Goal: Information Seeking & Learning: Learn about a topic

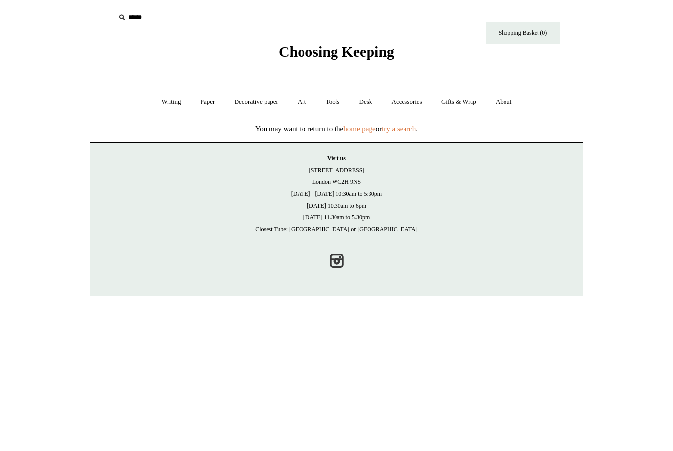
click at [250, 100] on link "Decorative paper +" at bounding box center [256, 102] width 62 height 26
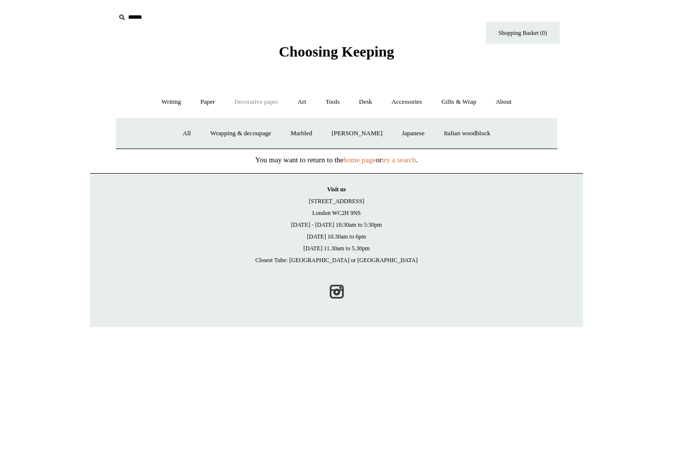
click at [224, 134] on link "Wrapping & decoupage" at bounding box center [240, 134] width 79 height 26
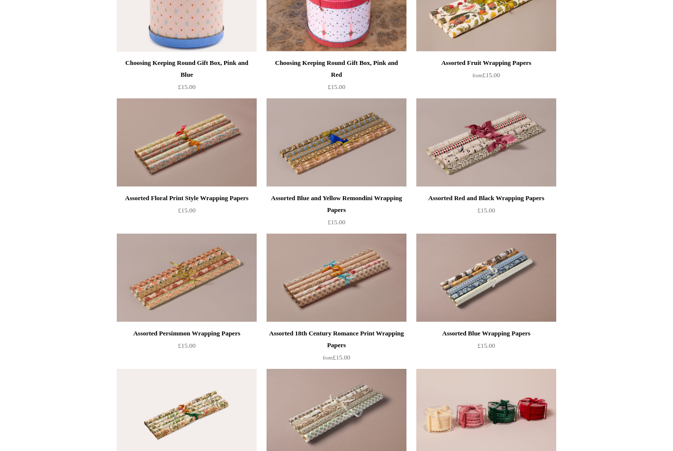
scroll to position [436, 0]
click at [339, 340] on div "Assorted 18th Century Romance Print Wrapping Papers" at bounding box center [336, 340] width 135 height 24
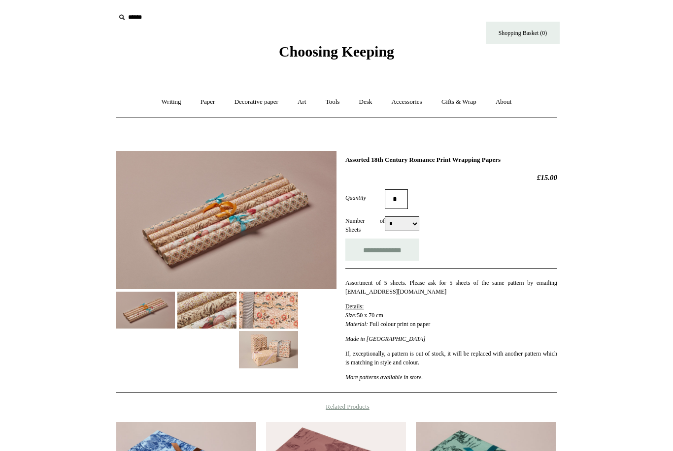
click at [206, 317] on img at bounding box center [206, 310] width 59 height 37
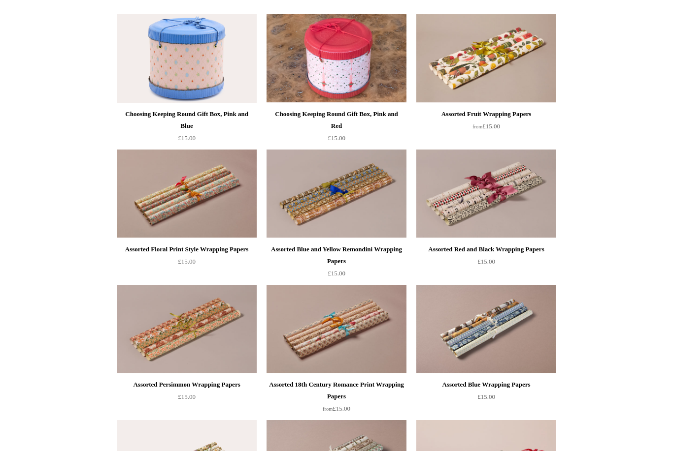
scroll to position [384, 0]
click at [144, 385] on div "Assorted Persimmon Wrapping Papers" at bounding box center [186, 385] width 135 height 12
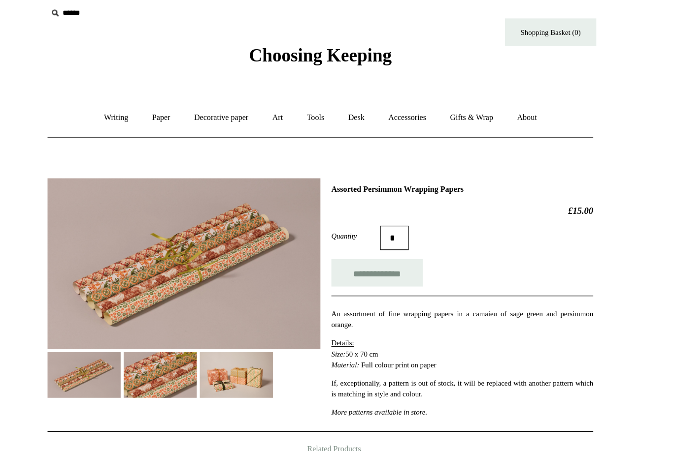
click at [225, 95] on link "Decorative paper +" at bounding box center [256, 102] width 62 height 26
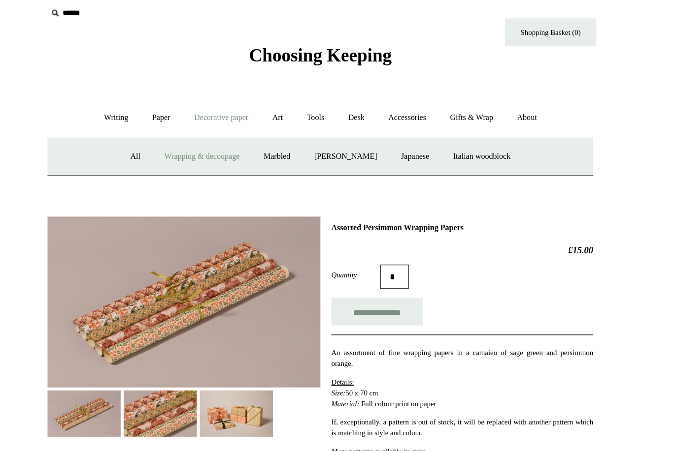
click at [435, 127] on link "Italian woodblock" at bounding box center [467, 134] width 64 height 26
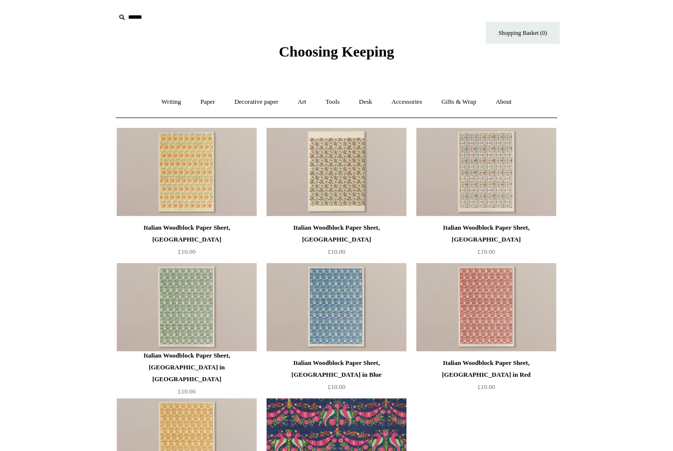
click at [330, 192] on img at bounding box center [336, 172] width 140 height 89
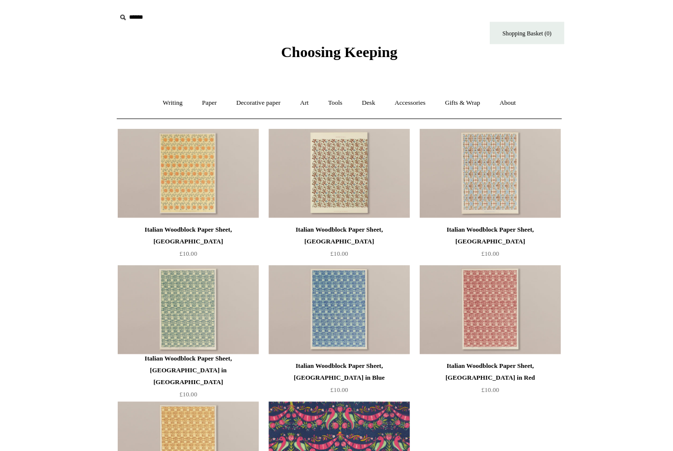
click at [189, 173] on img at bounding box center [187, 172] width 140 height 89
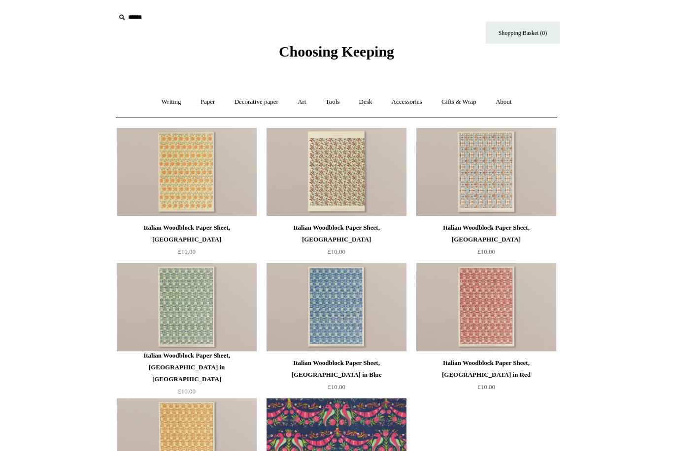
click at [333, 309] on img at bounding box center [336, 307] width 140 height 89
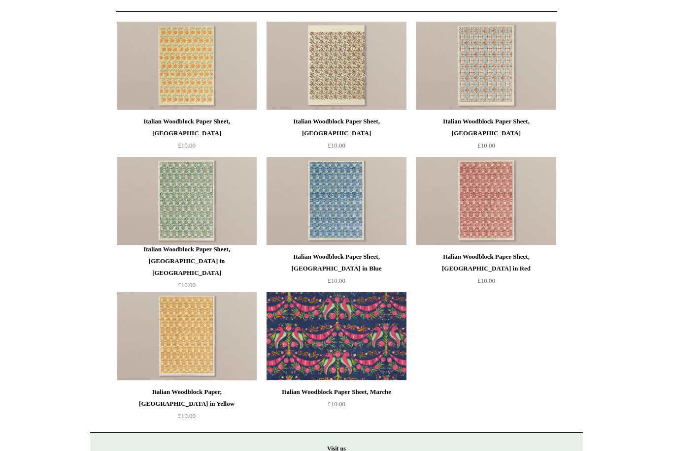
scroll to position [107, 0]
click at [184, 339] on img at bounding box center [187, 336] width 140 height 89
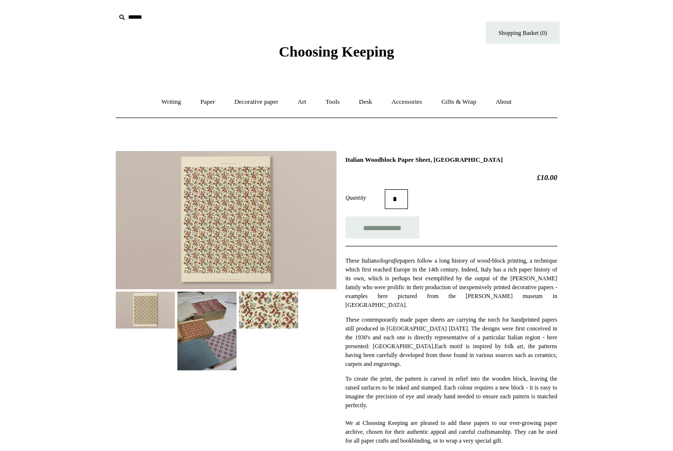
click at [268, 316] on img at bounding box center [268, 310] width 59 height 37
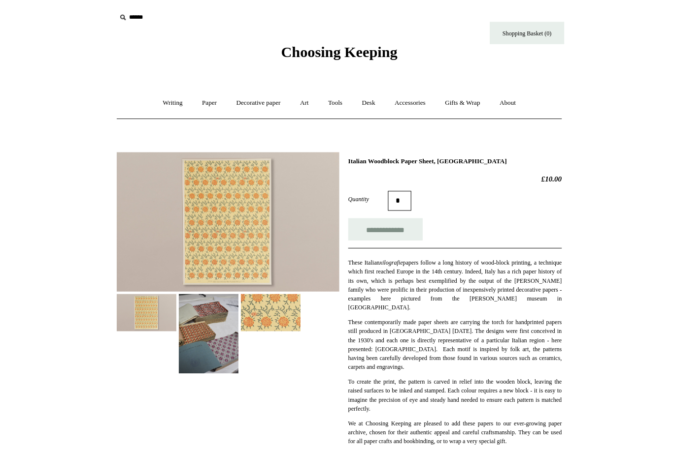
click at [278, 316] on img at bounding box center [268, 310] width 59 height 37
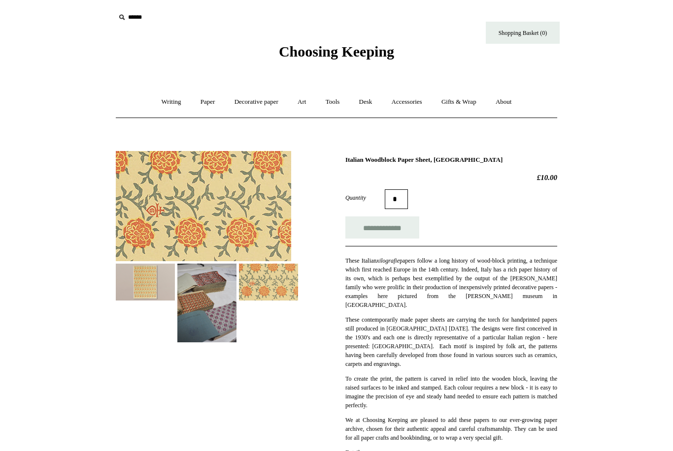
click at [217, 315] on img at bounding box center [206, 303] width 59 height 79
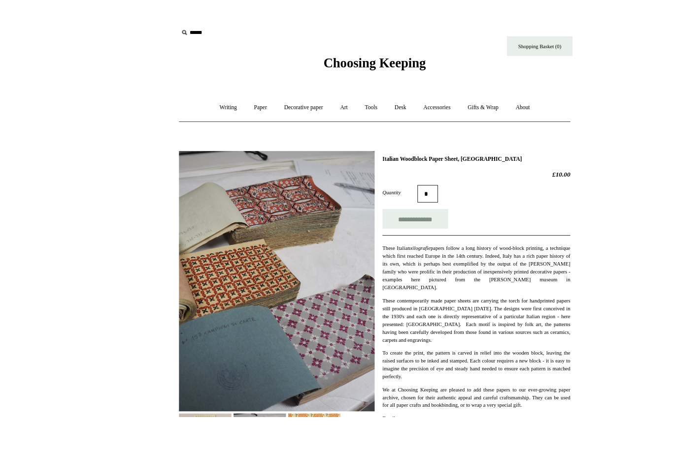
scroll to position [30, 0]
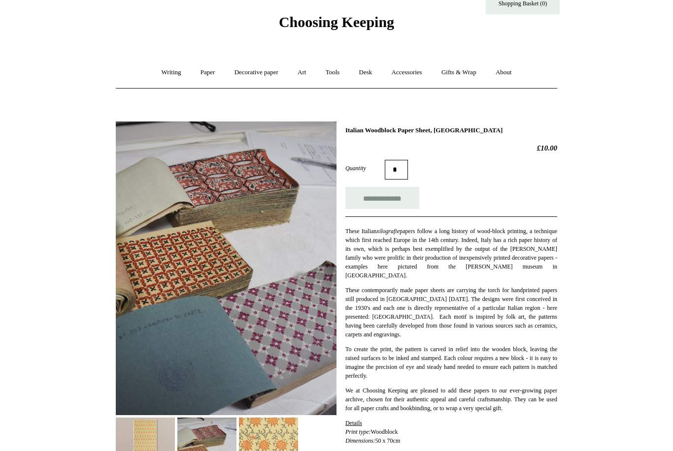
click at [142, 425] on img at bounding box center [145, 436] width 59 height 37
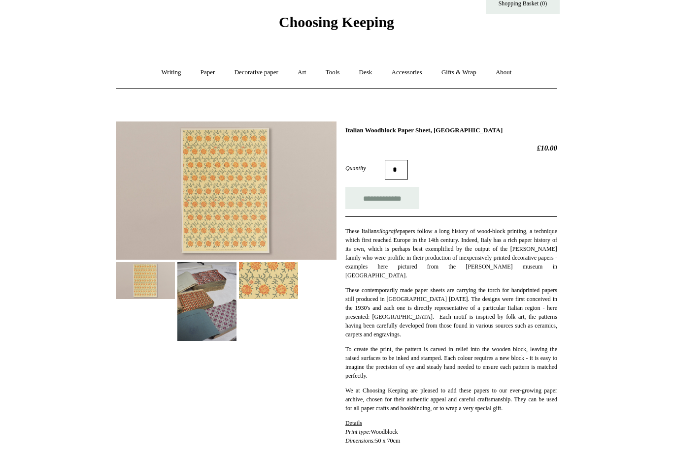
click at [277, 276] on img at bounding box center [268, 280] width 59 height 37
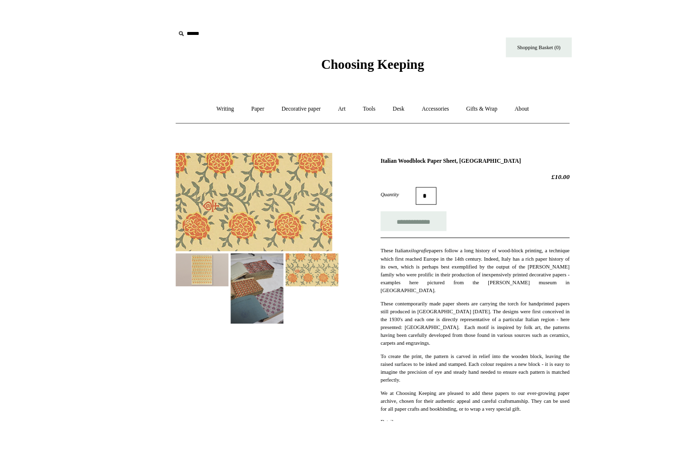
scroll to position [6, 0]
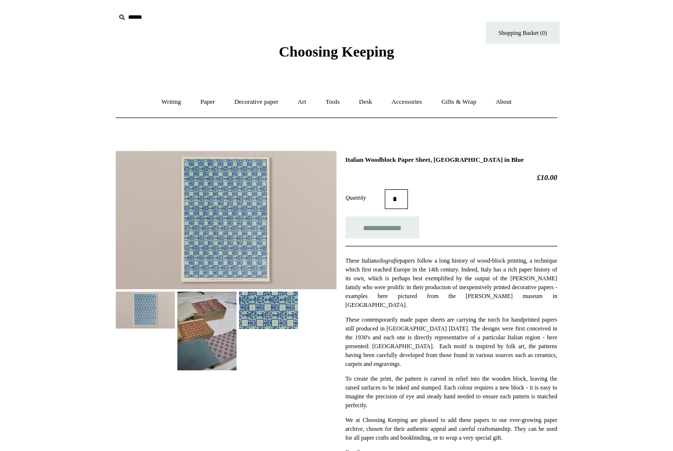
click at [274, 313] on img at bounding box center [268, 310] width 59 height 37
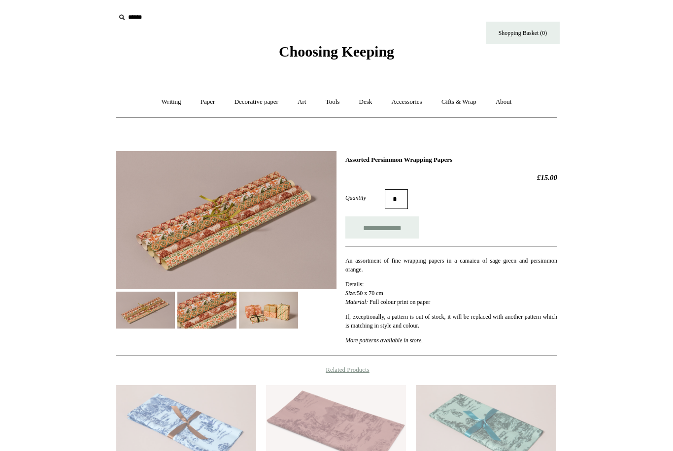
scroll to position [7, 77]
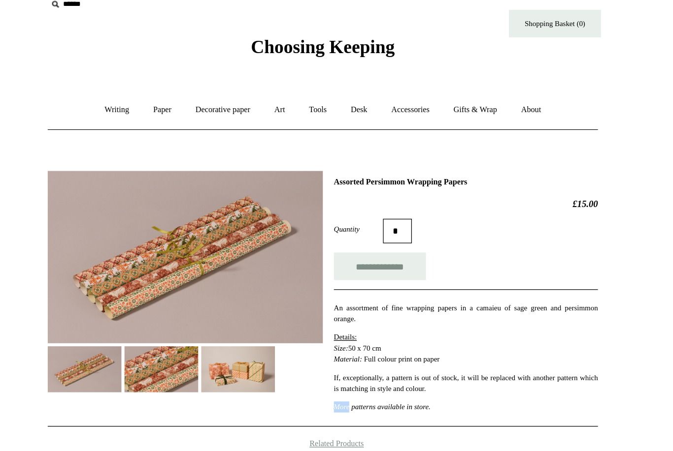
click at [225, 98] on link "Decorative paper +" at bounding box center [256, 95] width 62 height 26
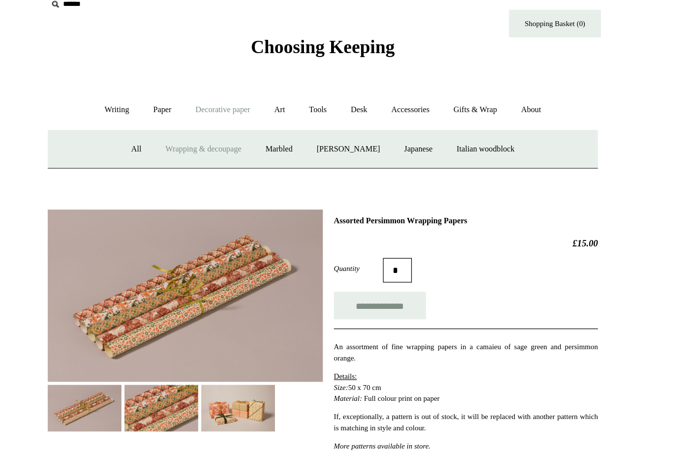
click at [225, 98] on link "Decorative paper -" at bounding box center [256, 95] width 62 height 26
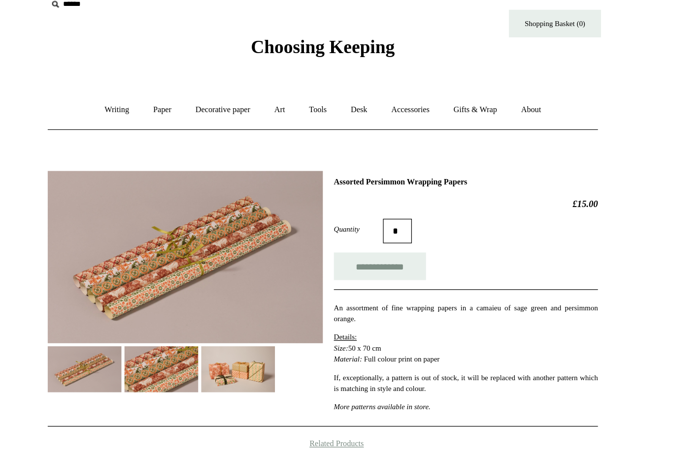
click at [225, 96] on link "Decorative paper +" at bounding box center [256, 95] width 62 height 26
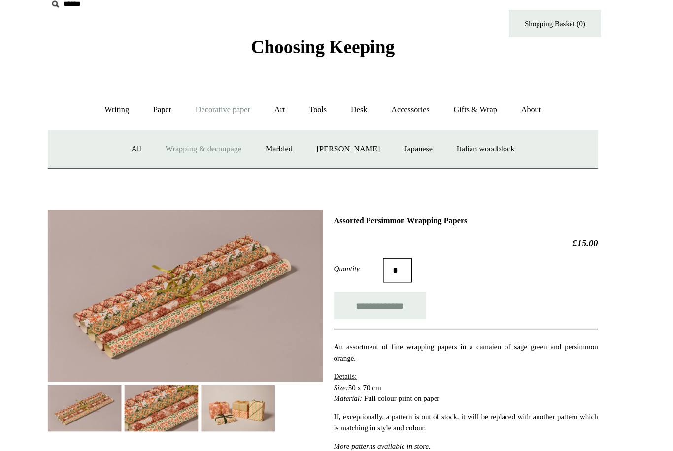
click at [201, 128] on link "Wrapping & decoupage" at bounding box center [240, 127] width 79 height 26
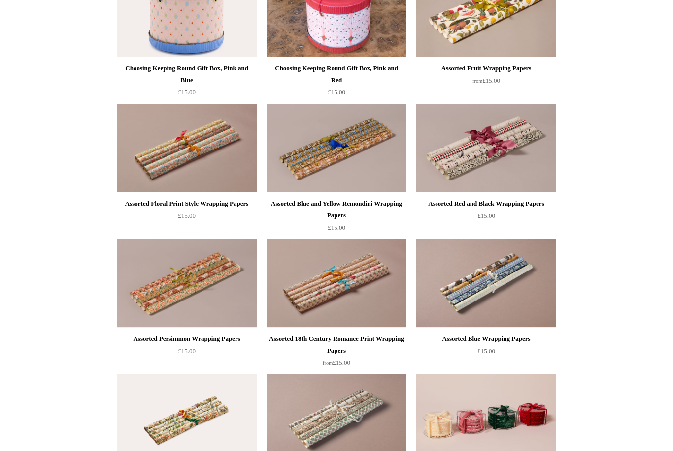
scroll to position [429, 0]
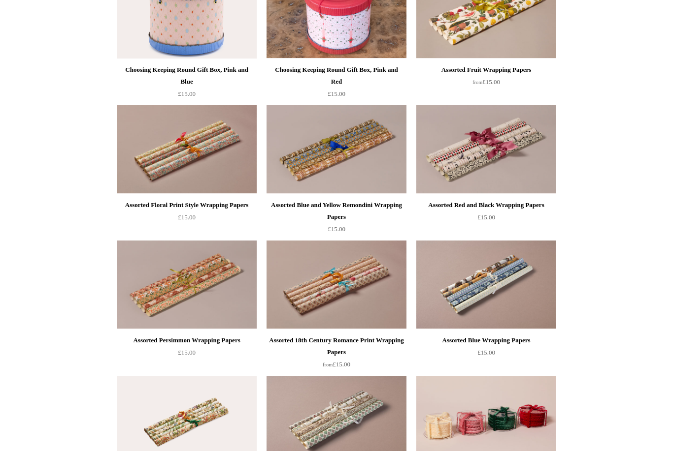
click at [467, 163] on img at bounding box center [486, 149] width 140 height 89
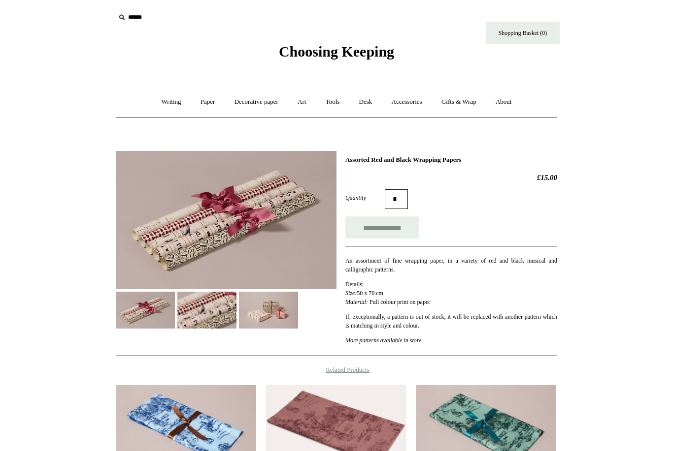
click at [200, 107] on link "Paper +" at bounding box center [208, 102] width 32 height 26
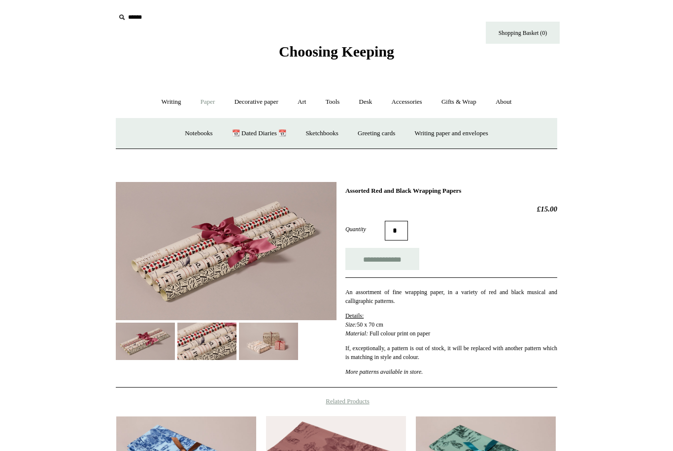
click at [256, 107] on link "Decorative paper +" at bounding box center [256, 102] width 62 height 26
click at [475, 135] on link "Italian woodblock" at bounding box center [467, 134] width 64 height 26
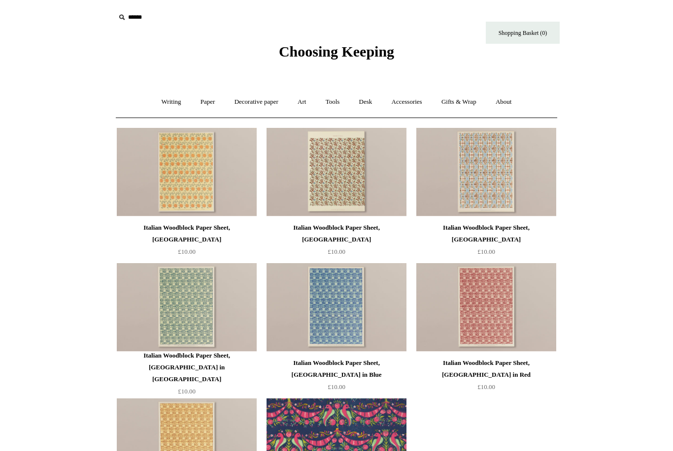
click at [200, 103] on link "Paper +" at bounding box center [208, 102] width 32 height 26
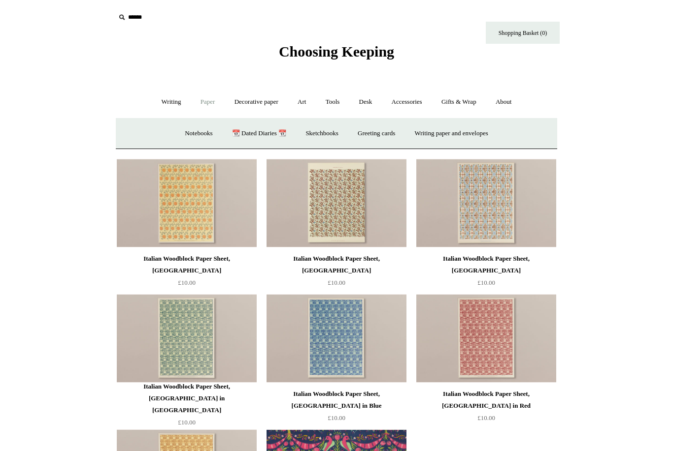
click at [210, 102] on link "Paper -" at bounding box center [208, 102] width 32 height 26
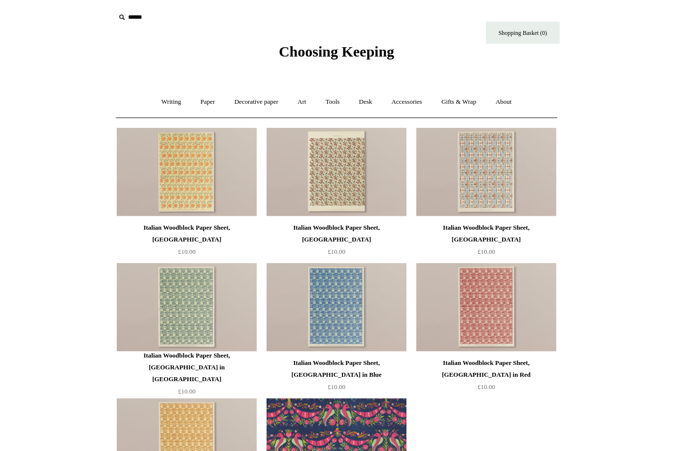
click at [267, 105] on link "Decorative paper +" at bounding box center [256, 102] width 62 height 26
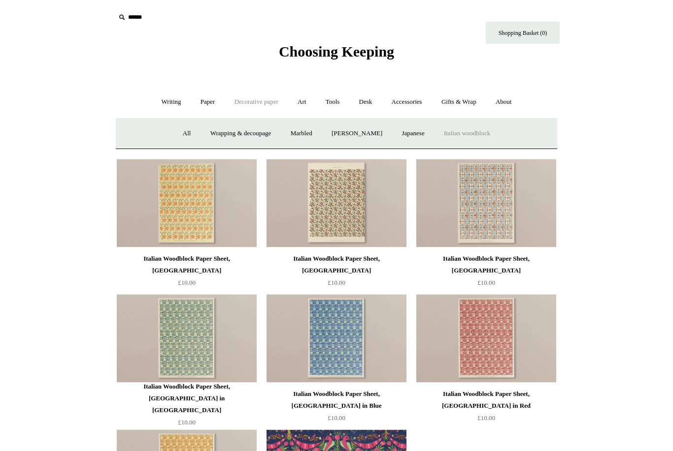
click at [354, 139] on link "[PERSON_NAME]" at bounding box center [356, 134] width 68 height 26
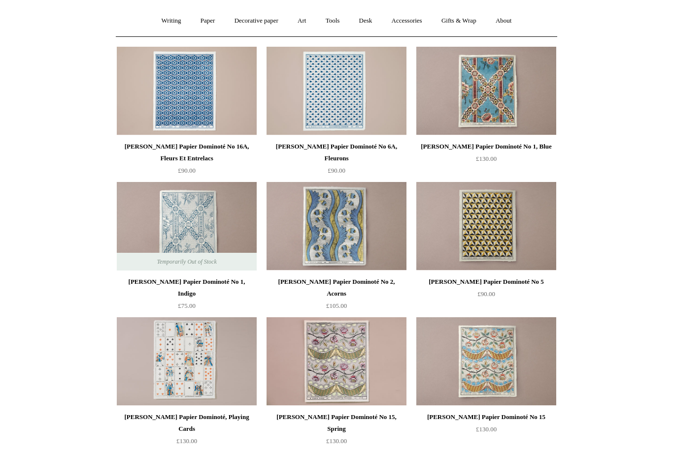
scroll to position [107, 0]
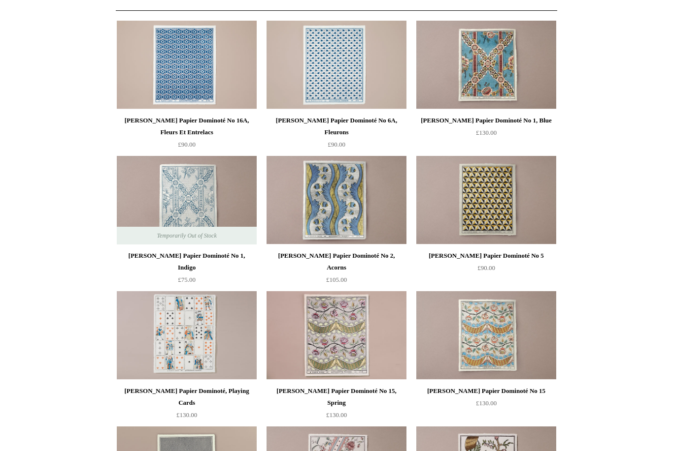
click at [185, 335] on img at bounding box center [187, 335] width 140 height 89
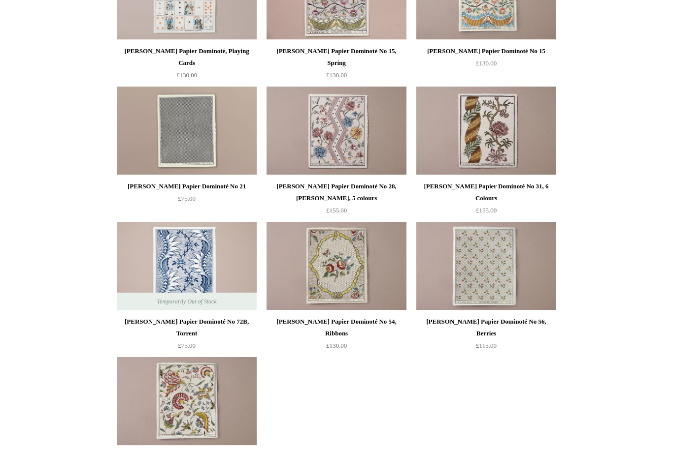
scroll to position [459, 0]
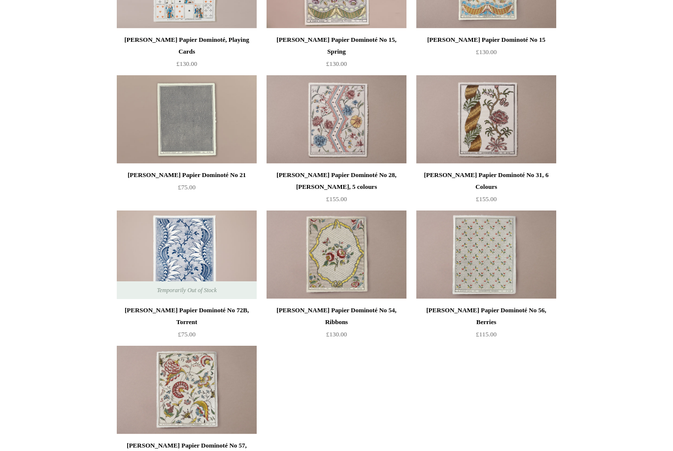
click at [492, 256] on img at bounding box center [486, 255] width 140 height 89
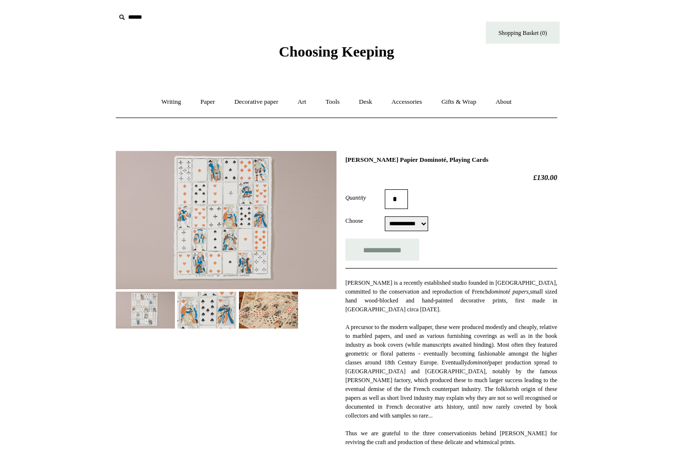
click at [263, 311] on img at bounding box center [268, 310] width 59 height 37
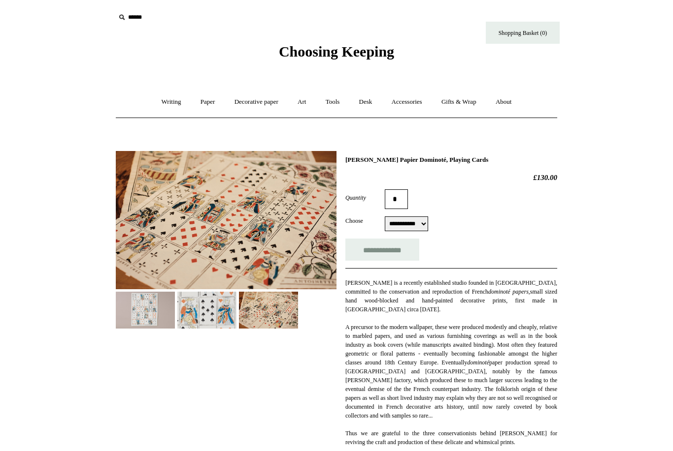
click at [209, 316] on img at bounding box center [206, 310] width 59 height 37
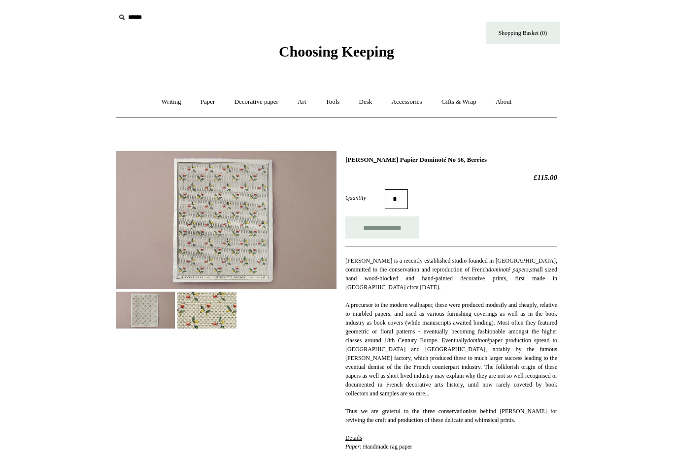
click at [212, 318] on img at bounding box center [206, 310] width 59 height 37
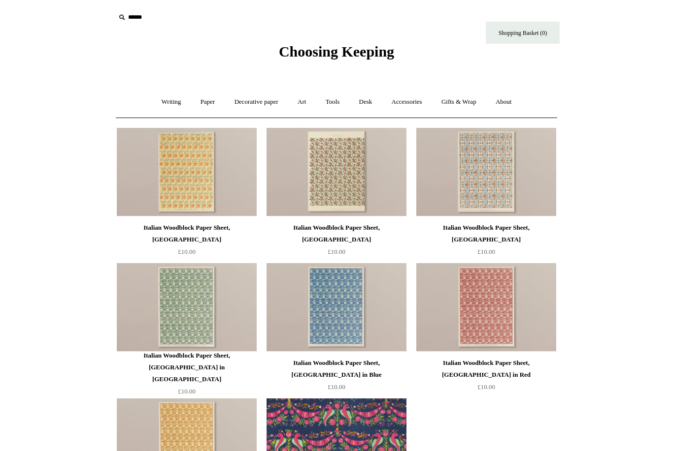
click at [254, 102] on link "Decorative paper +" at bounding box center [256, 102] width 62 height 26
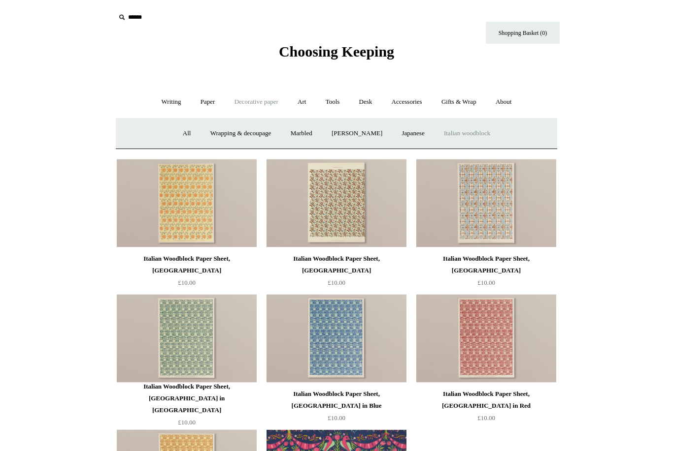
click at [421, 133] on link "Japanese" at bounding box center [412, 134] width 40 height 26
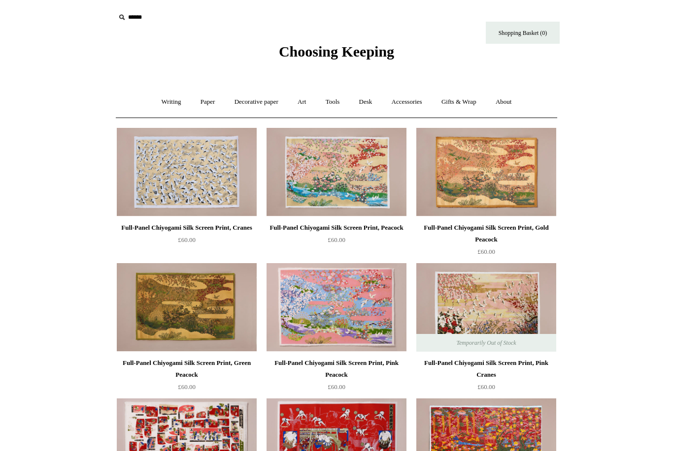
click at [468, 99] on link "Gifts & Wrap +" at bounding box center [458, 102] width 53 height 26
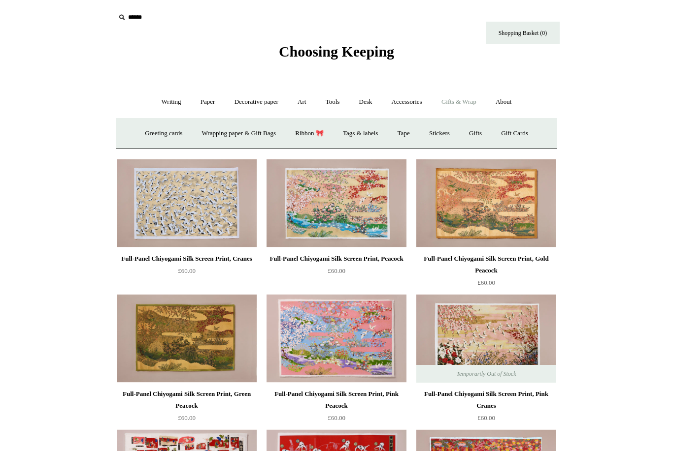
click at [233, 136] on link "Wrapping paper & Gift Bags" at bounding box center [239, 134] width 92 height 26
